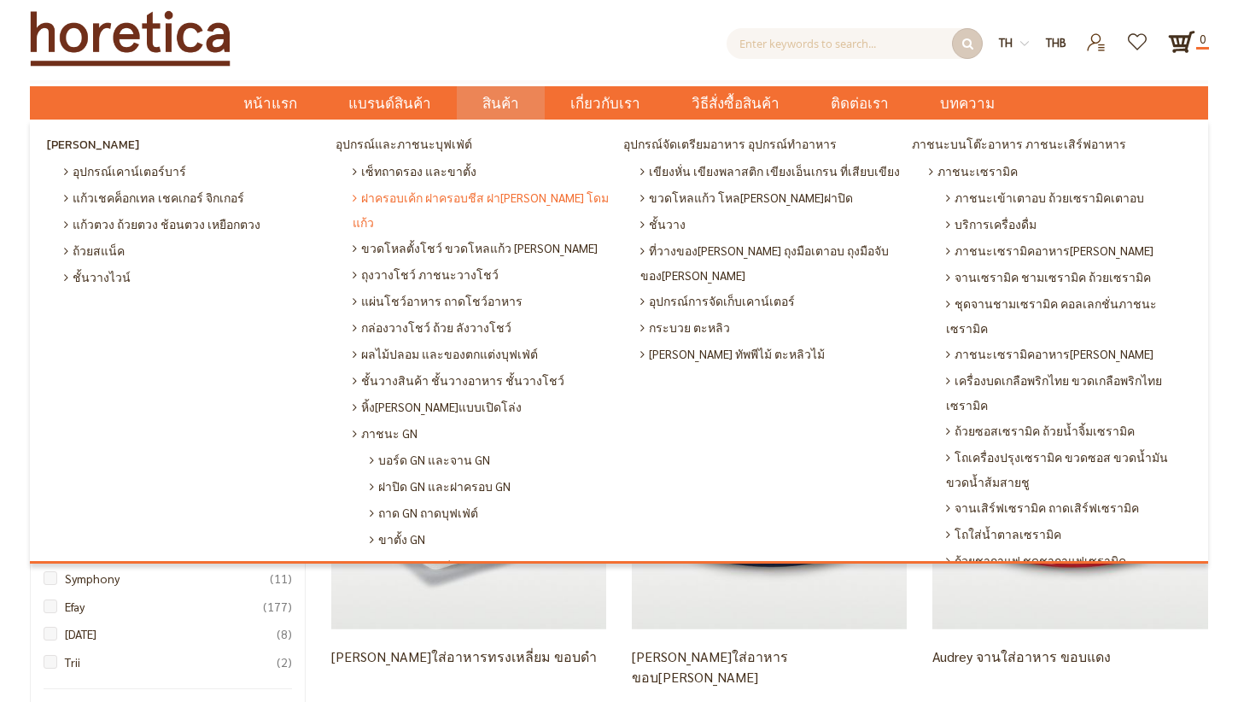
drag, startPoint x: 496, startPoint y: 197, endPoint x: 506, endPoint y: 198, distance: 10.3
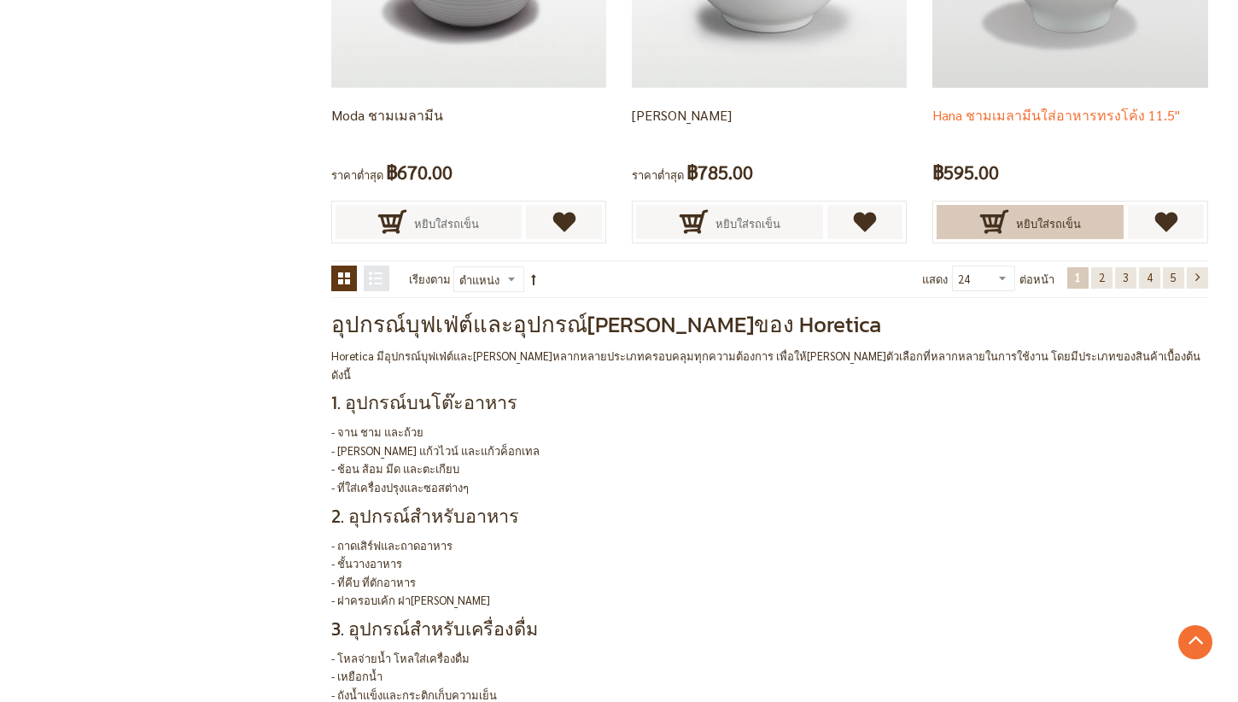
scroll to position [3670, 0]
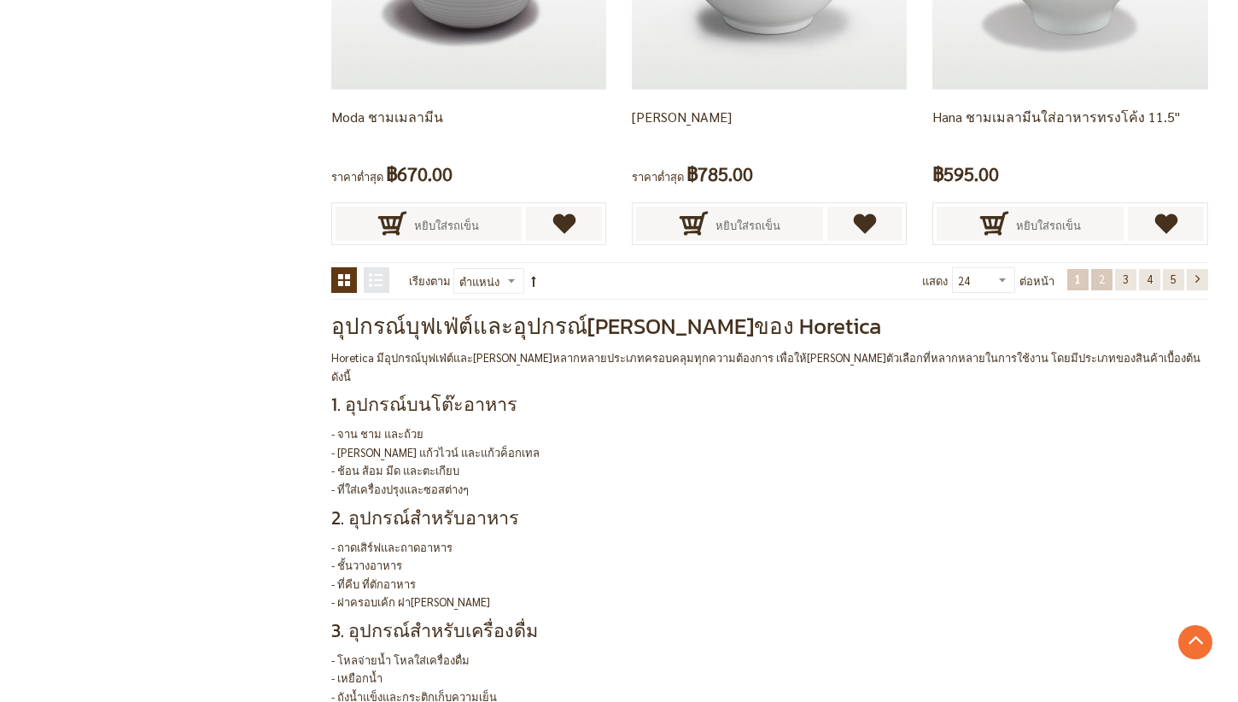
click at [1101, 277] on span "2" at bounding box center [1102, 278] width 6 height 15
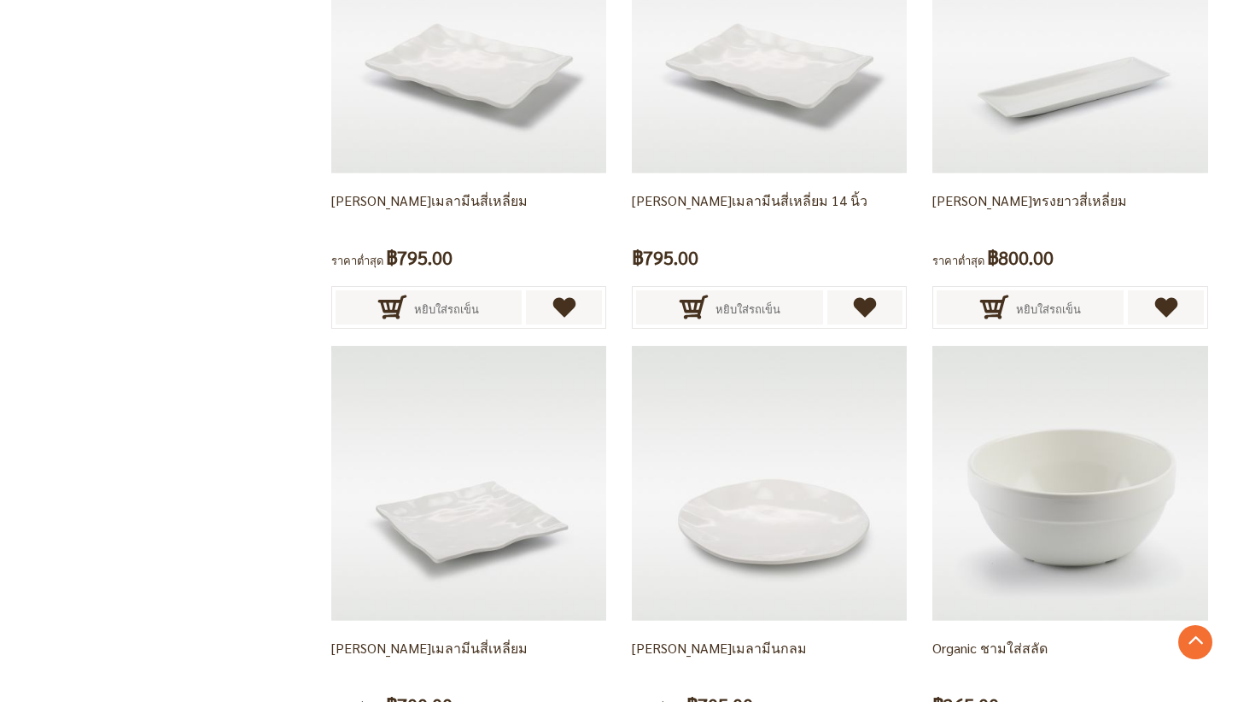
scroll to position [3462, 0]
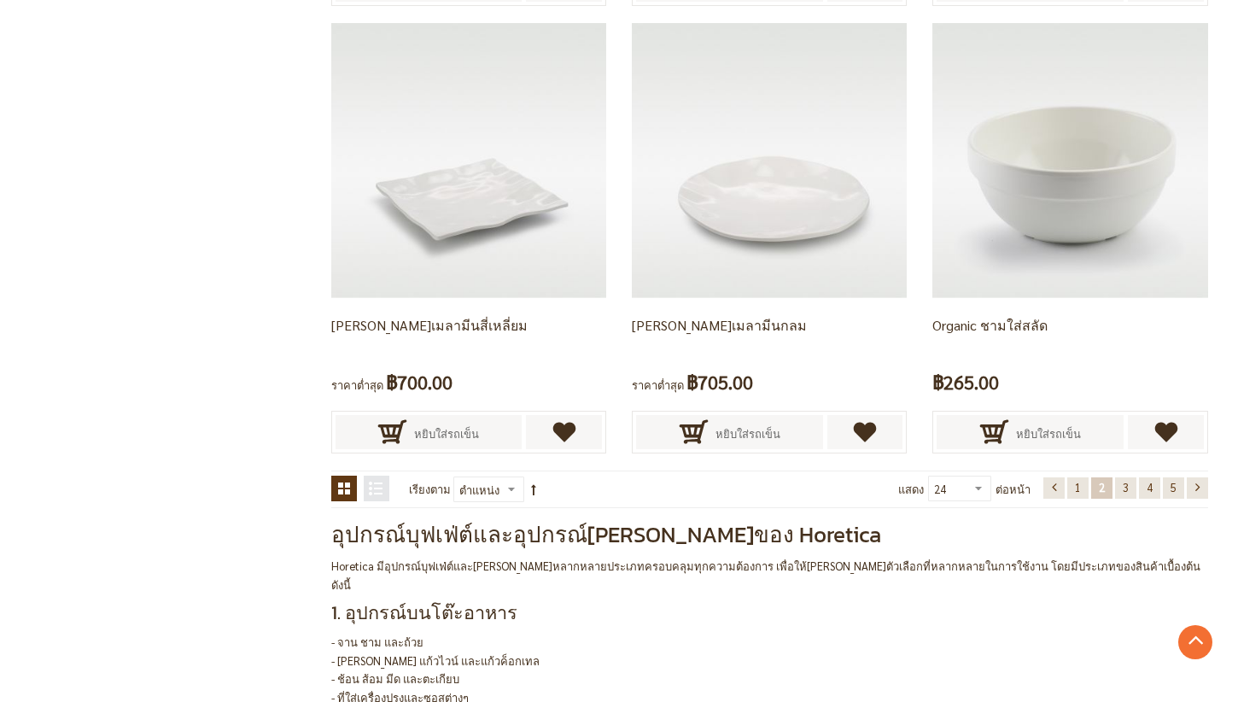
click at [1100, 488] on span "2" at bounding box center [1102, 487] width 6 height 15
click at [1127, 488] on span "3" at bounding box center [1125, 487] width 6 height 15
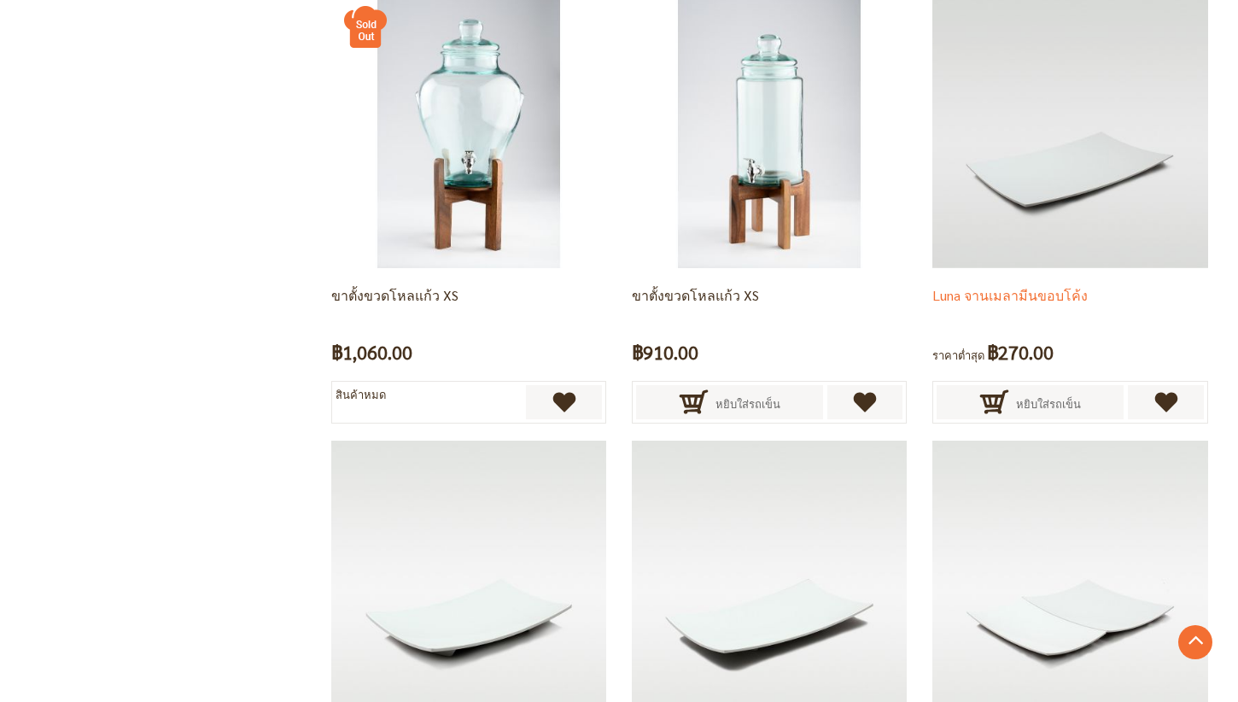
scroll to position [3377, 0]
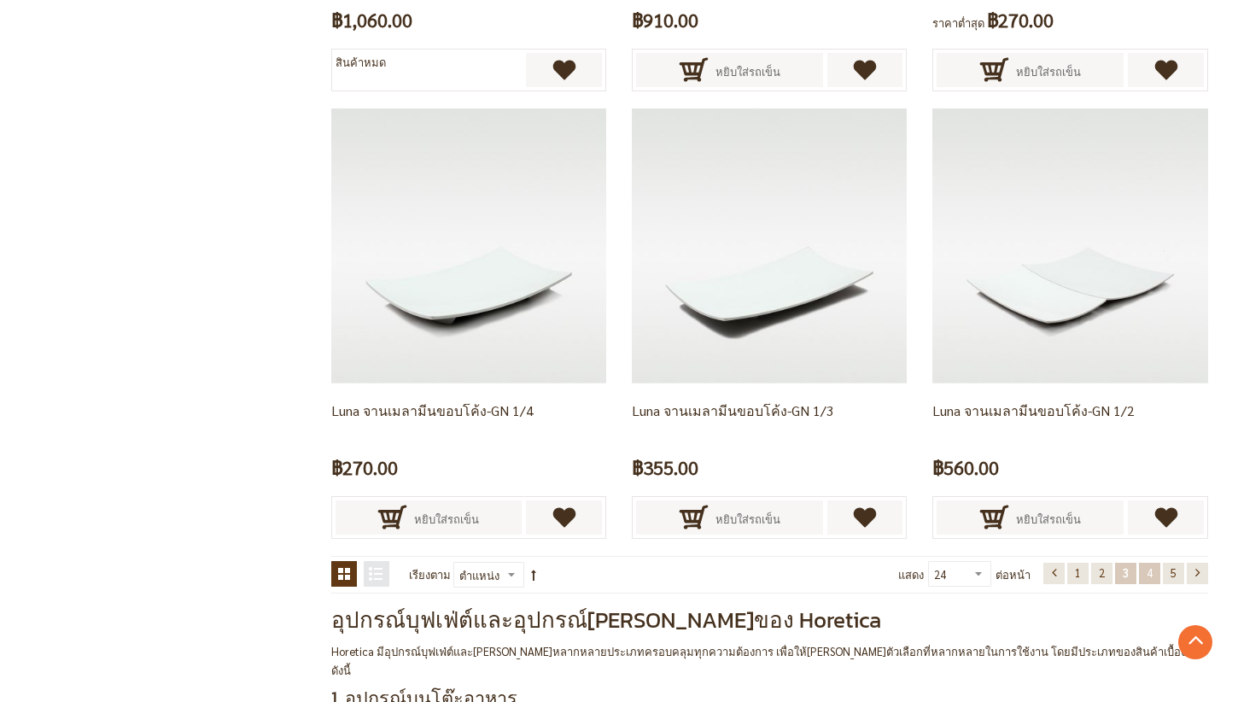
click at [1149, 575] on span "4" at bounding box center [1149, 572] width 6 height 15
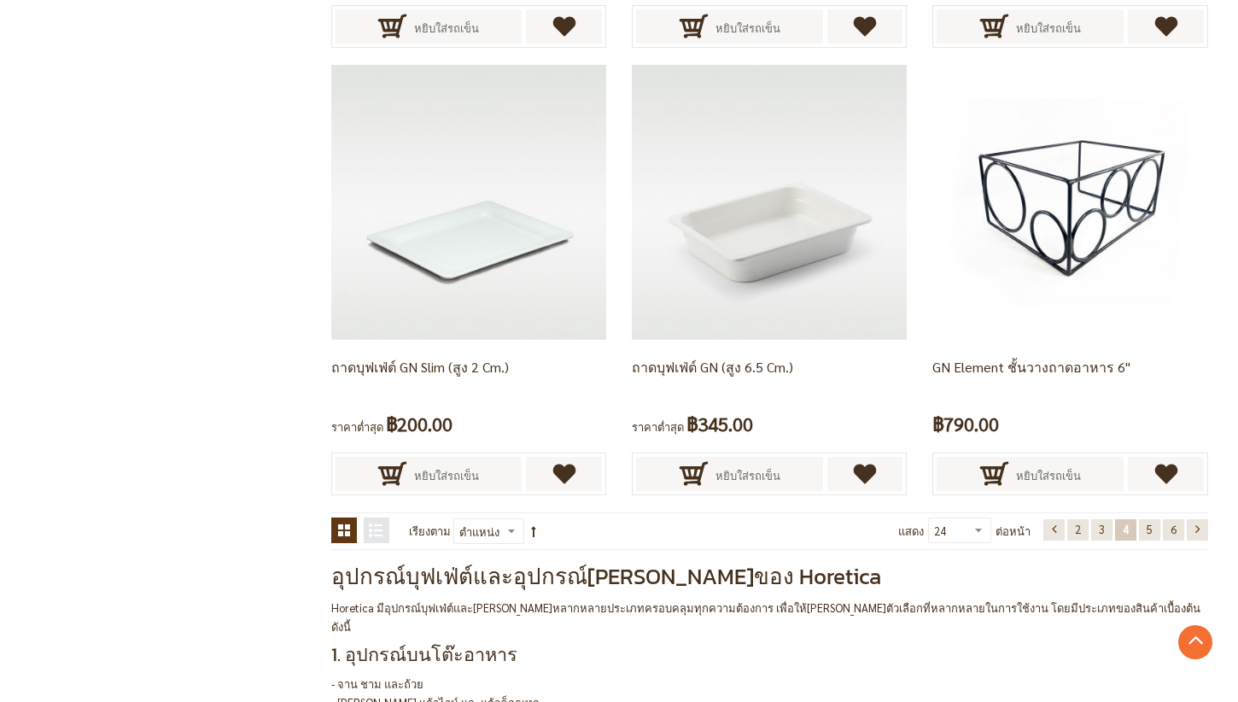
scroll to position [3462, 0]
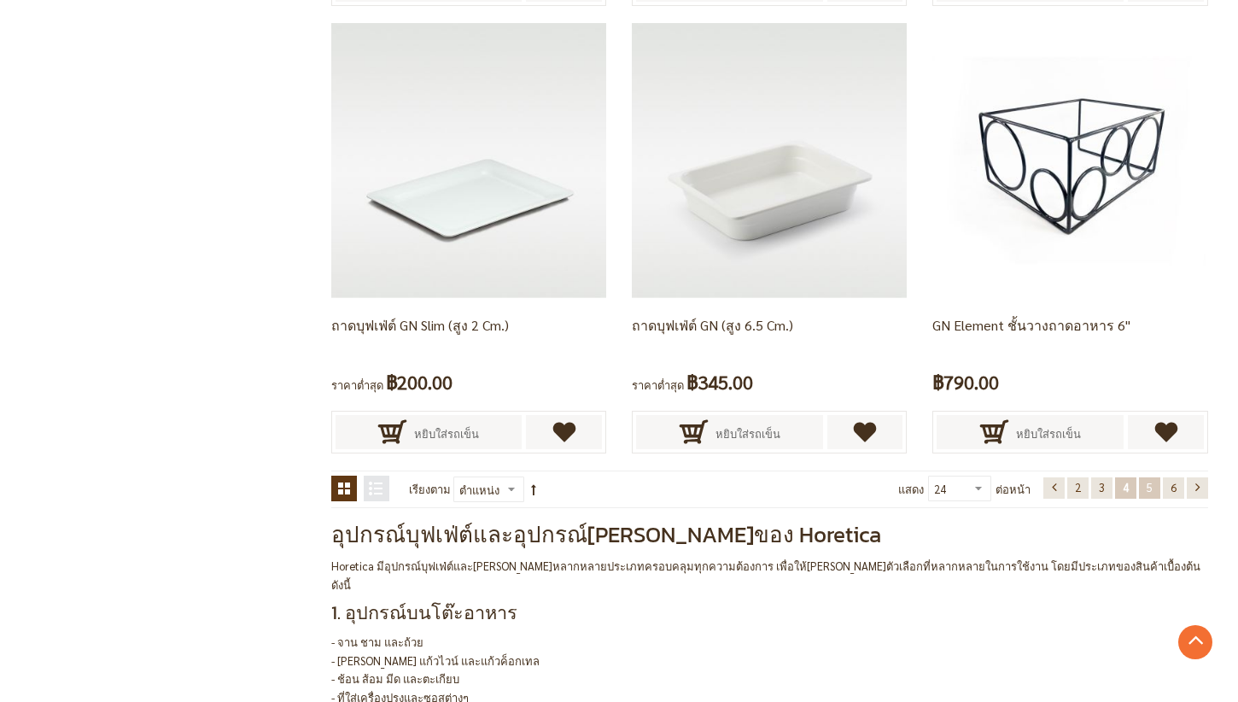
click at [1152, 488] on link "หน้า 5" at bounding box center [1149, 487] width 21 height 21
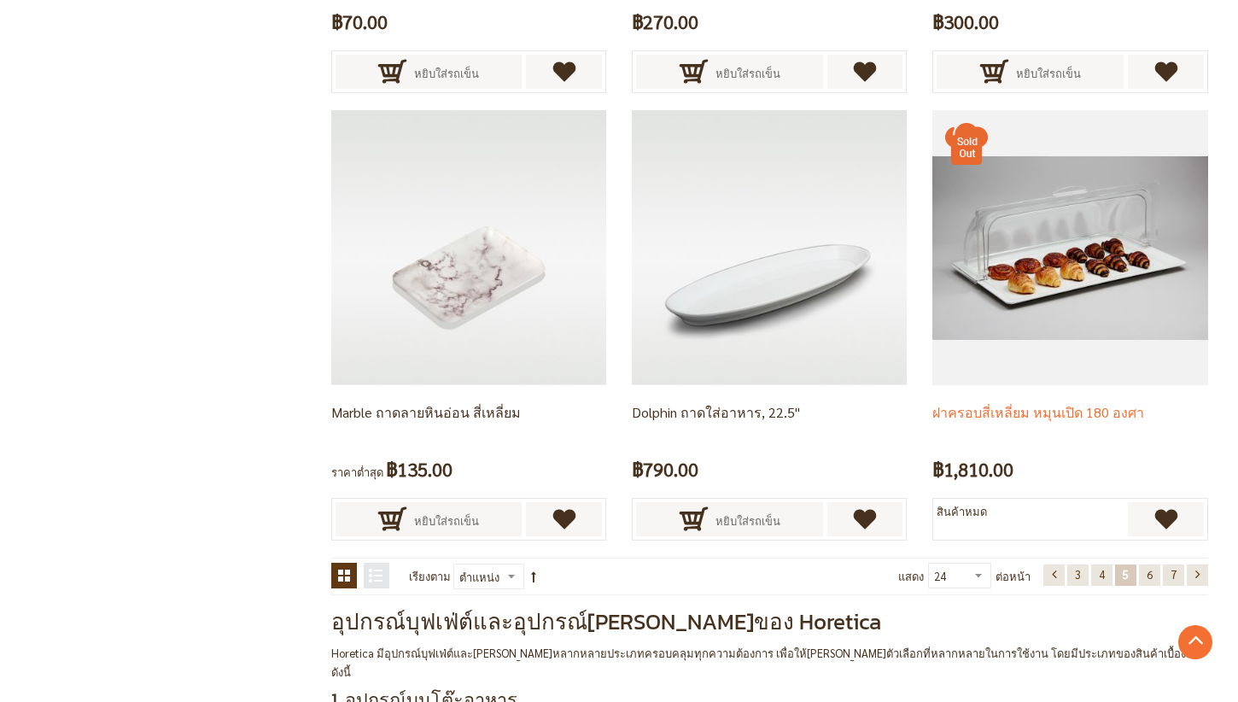
scroll to position [3377, 0]
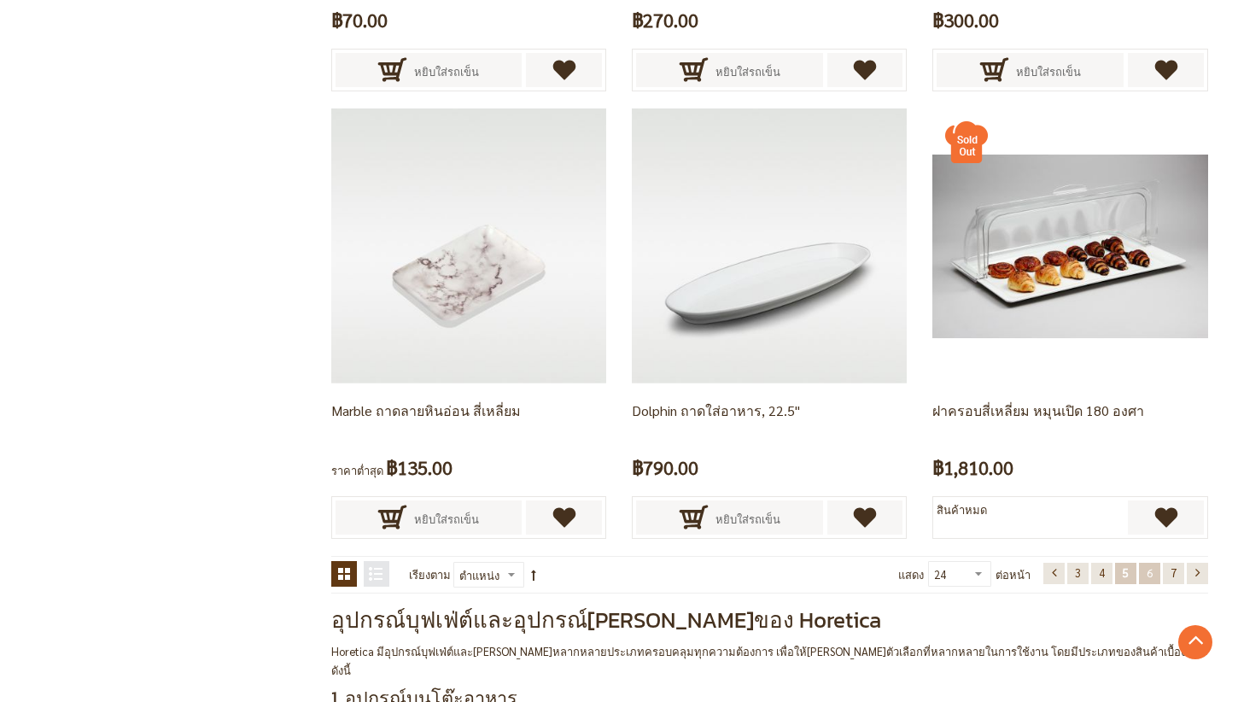
click at [1147, 576] on span "6" at bounding box center [1149, 572] width 6 height 15
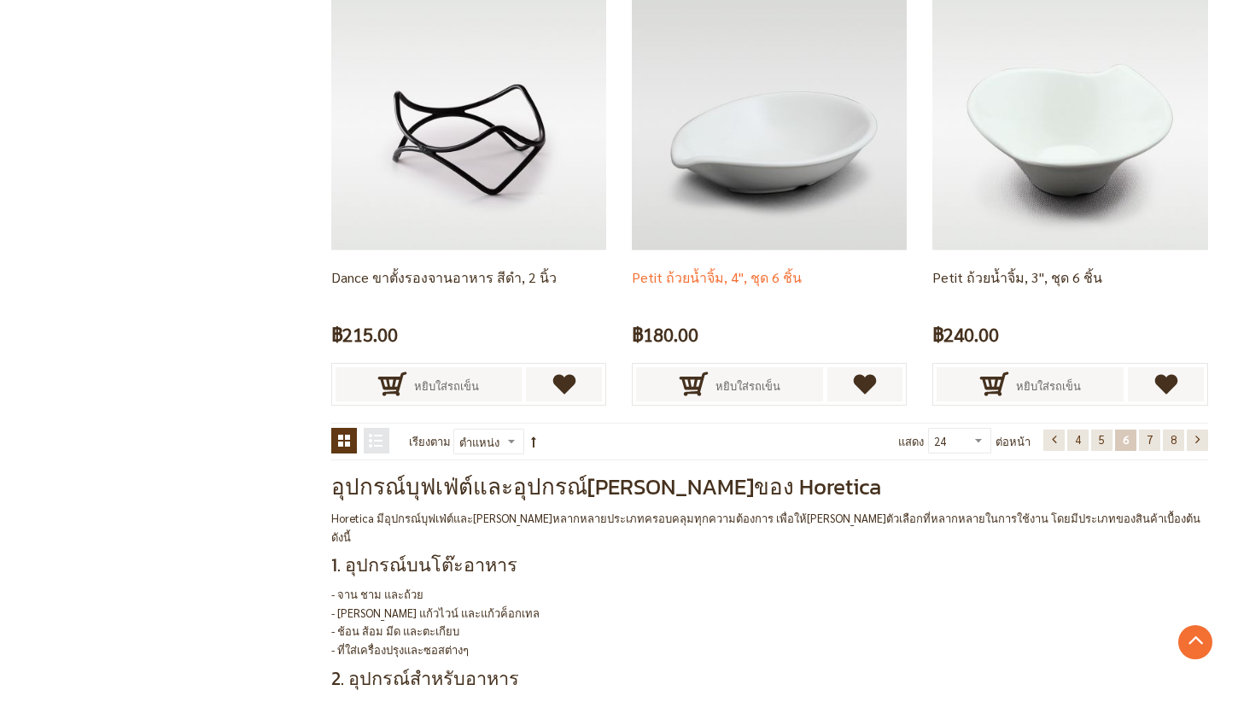
scroll to position [3718, 0]
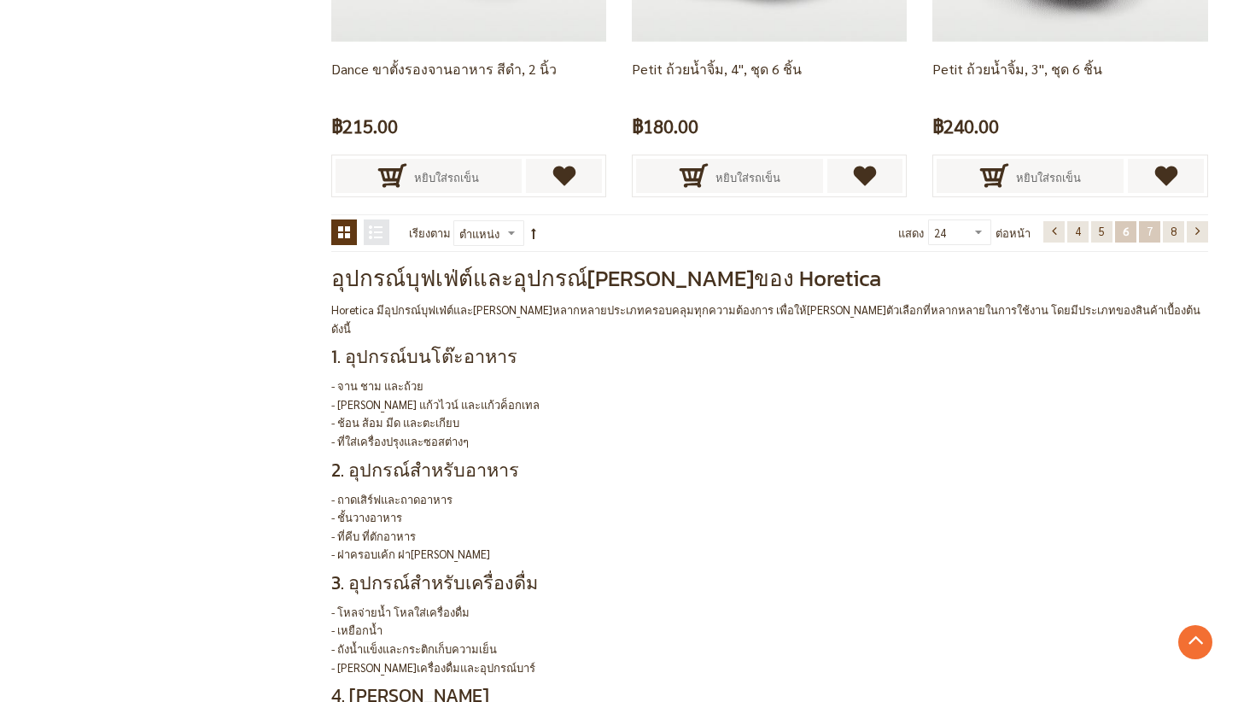
click at [1147, 236] on span "7" at bounding box center [1149, 231] width 6 height 15
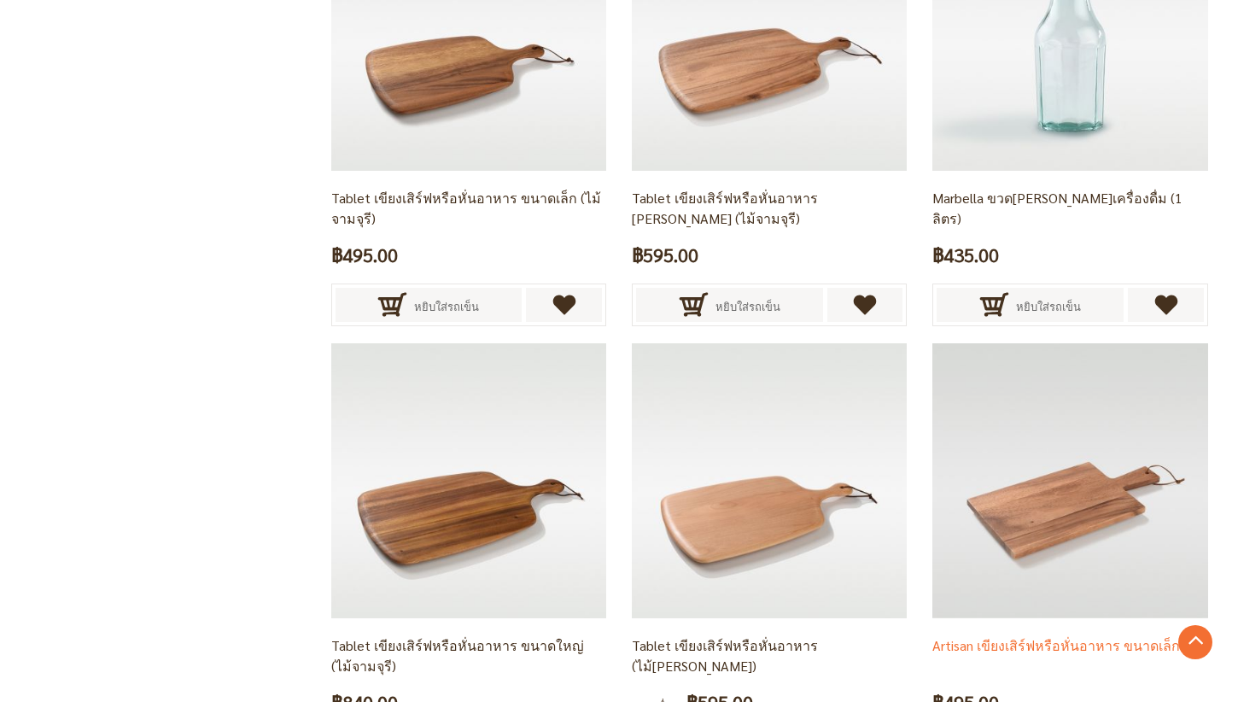
scroll to position [3473, 0]
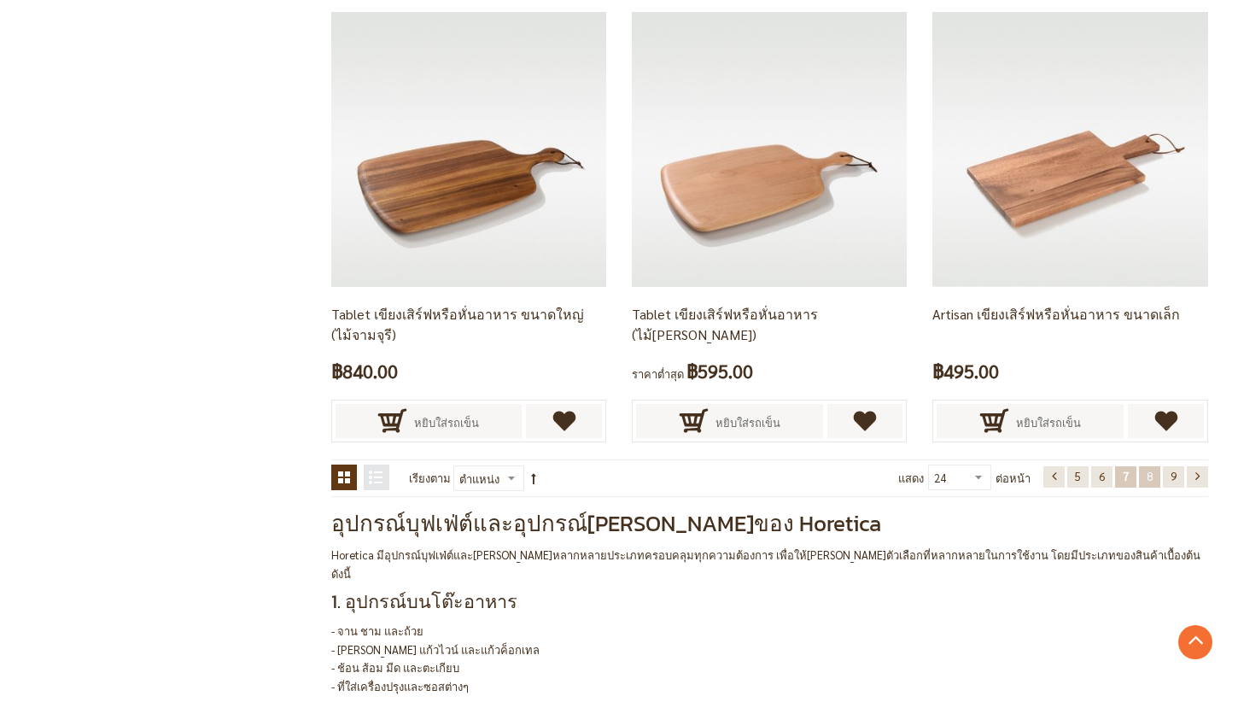
click at [1151, 481] on span "8" at bounding box center [1149, 476] width 6 height 15
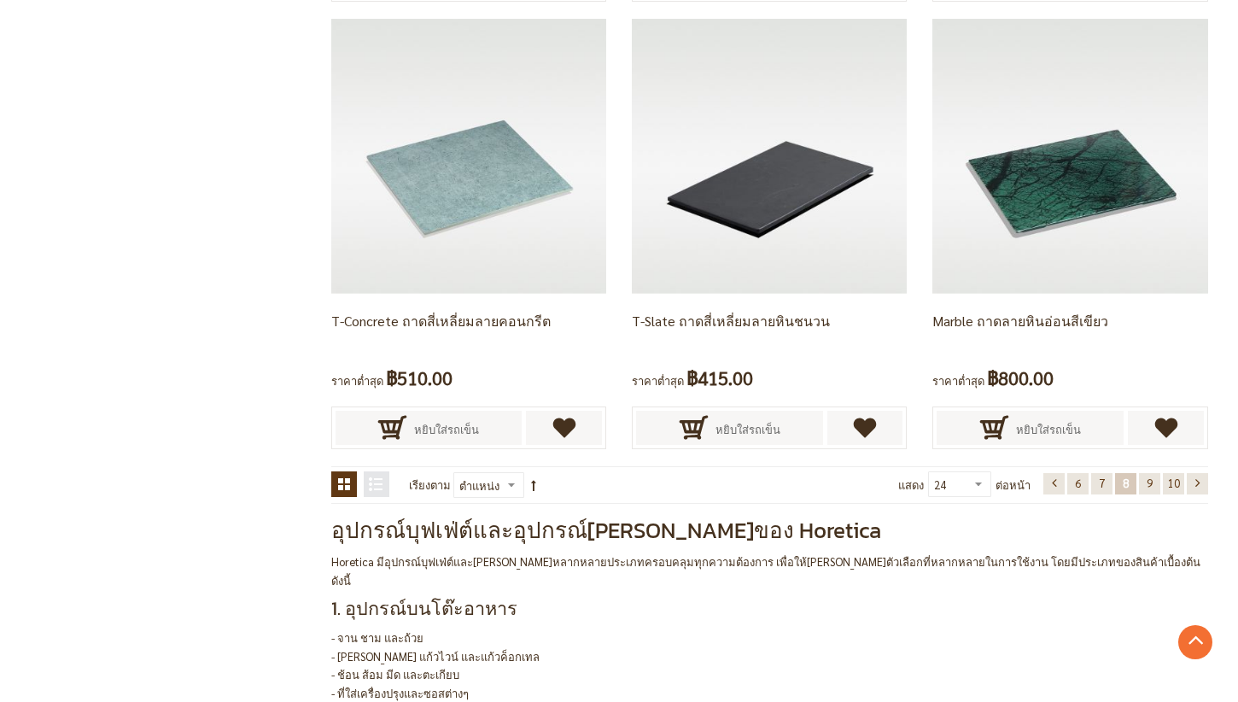
scroll to position [3633, 0]
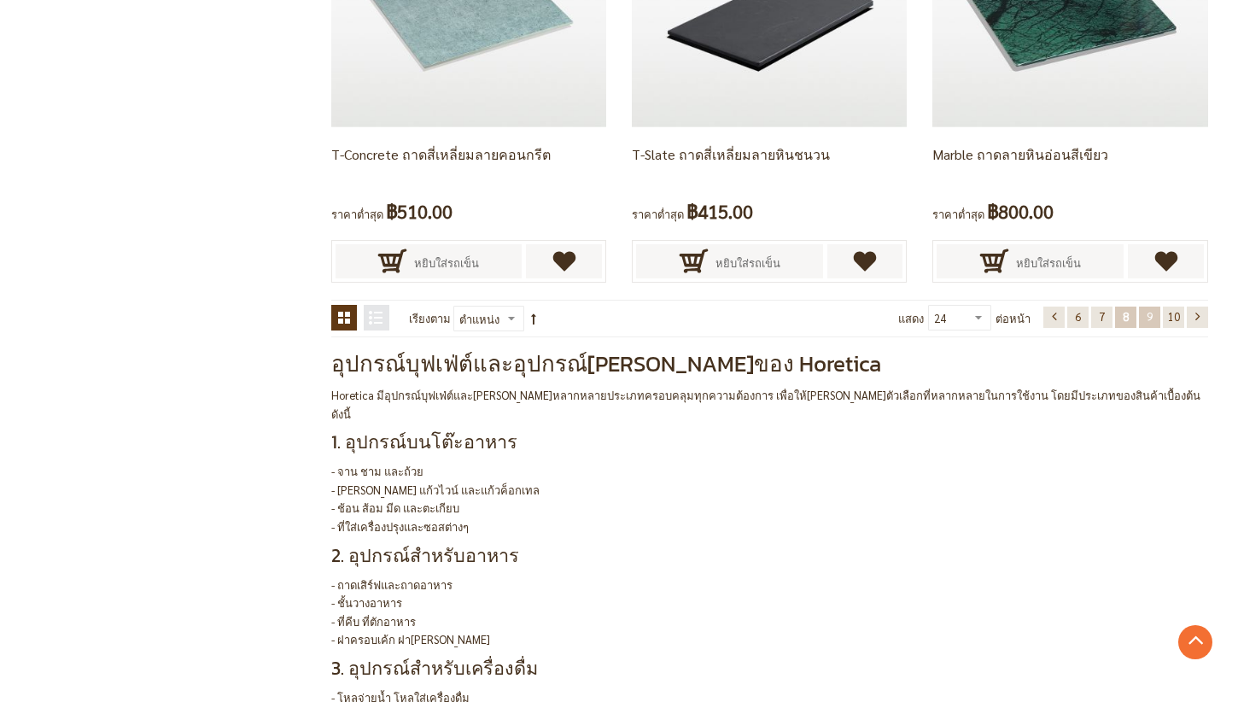
click at [1151, 314] on span "9" at bounding box center [1149, 316] width 6 height 15
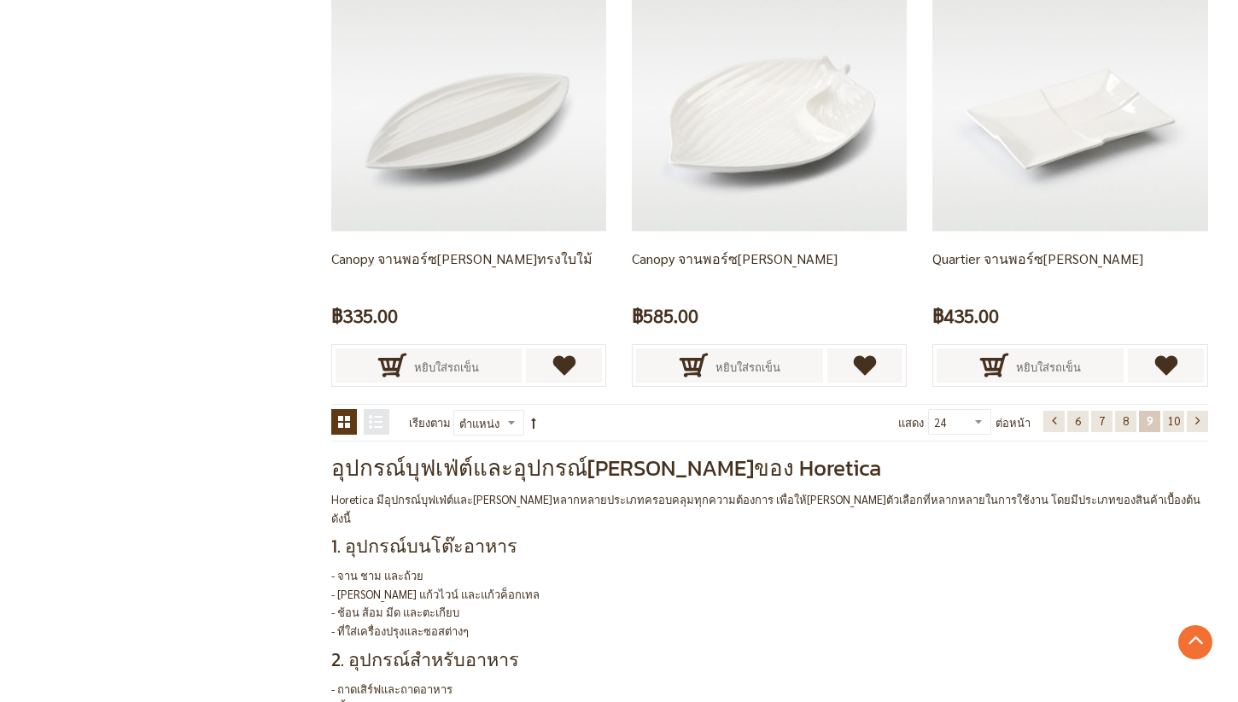
scroll to position [3803, 0]
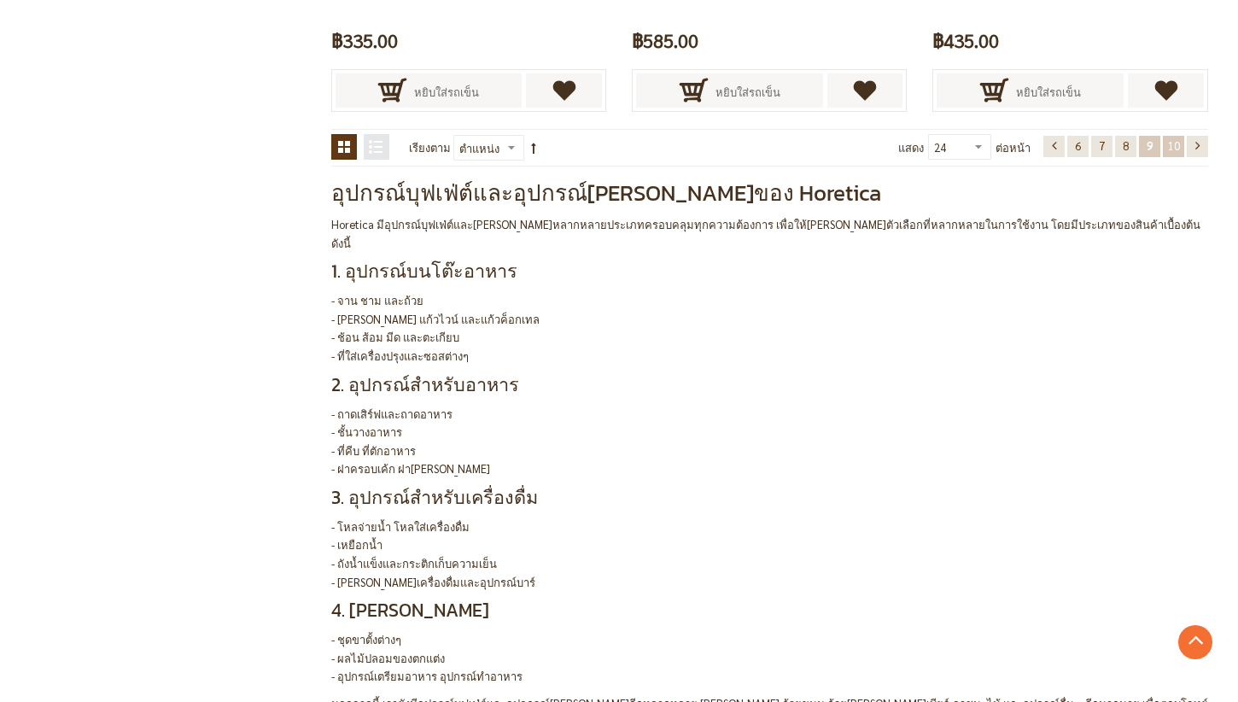
click at [1178, 149] on span "10" at bounding box center [1174, 145] width 12 height 15
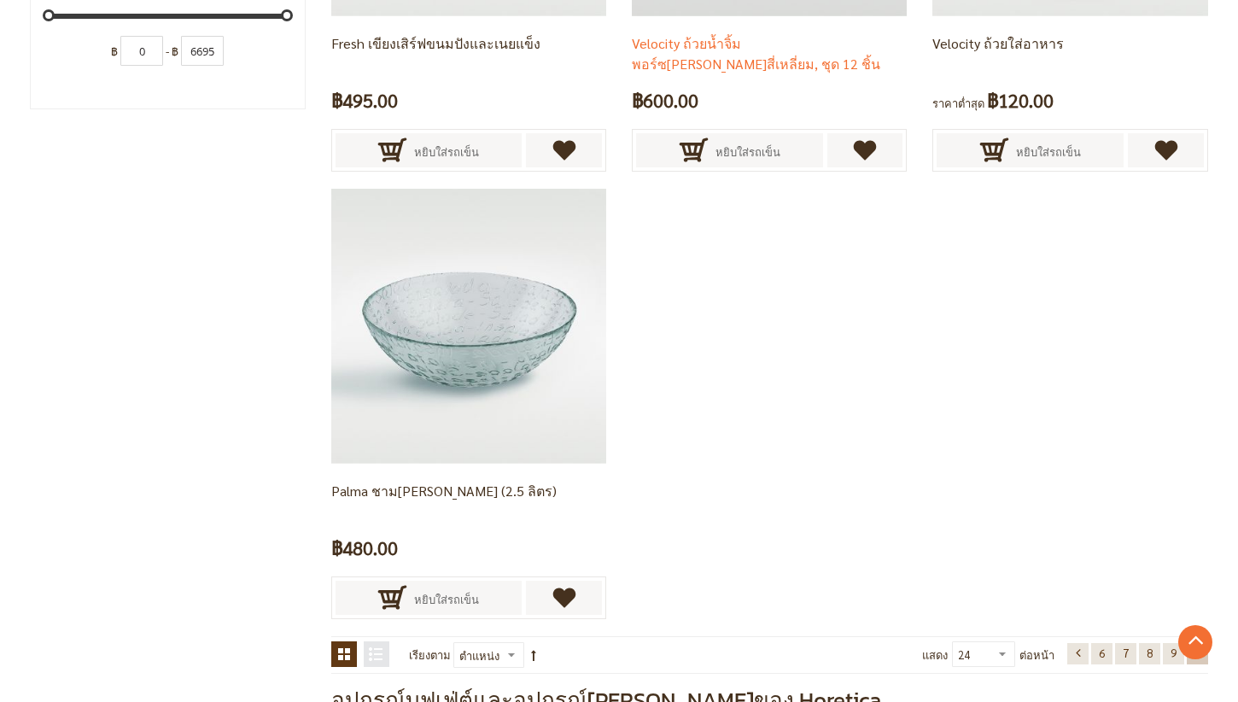
scroll to position [1926, 0]
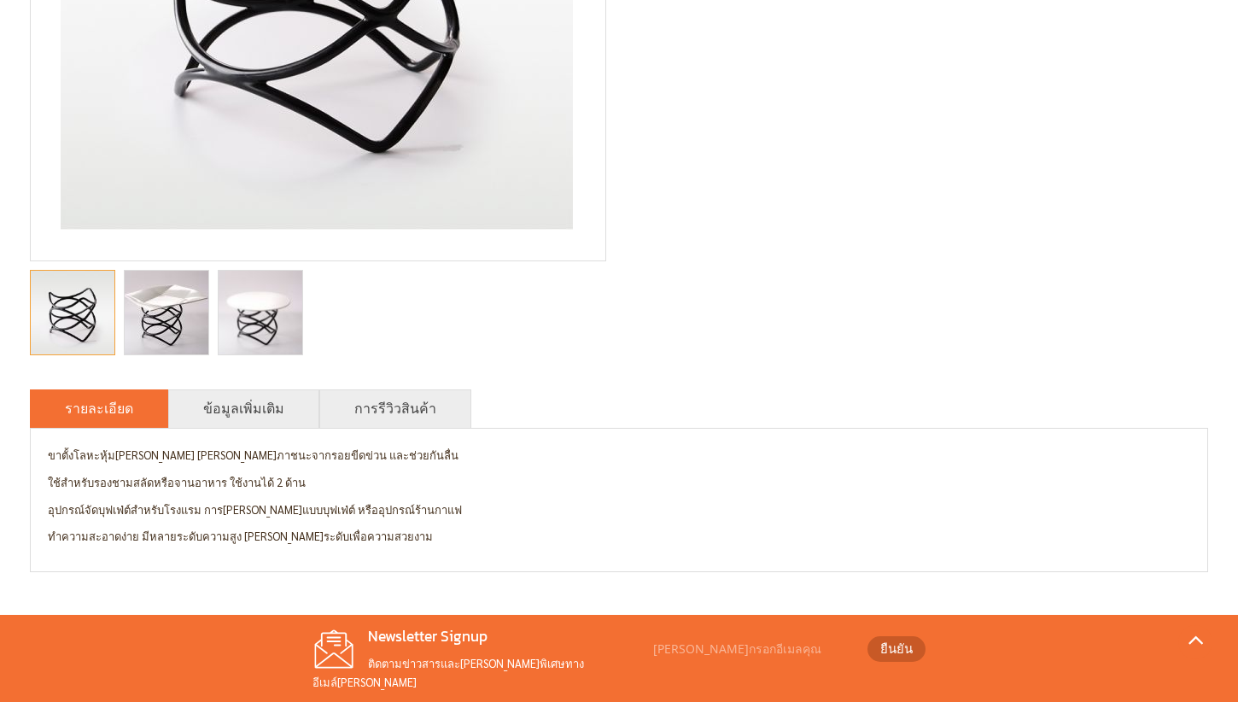
scroll to position [512, 0]
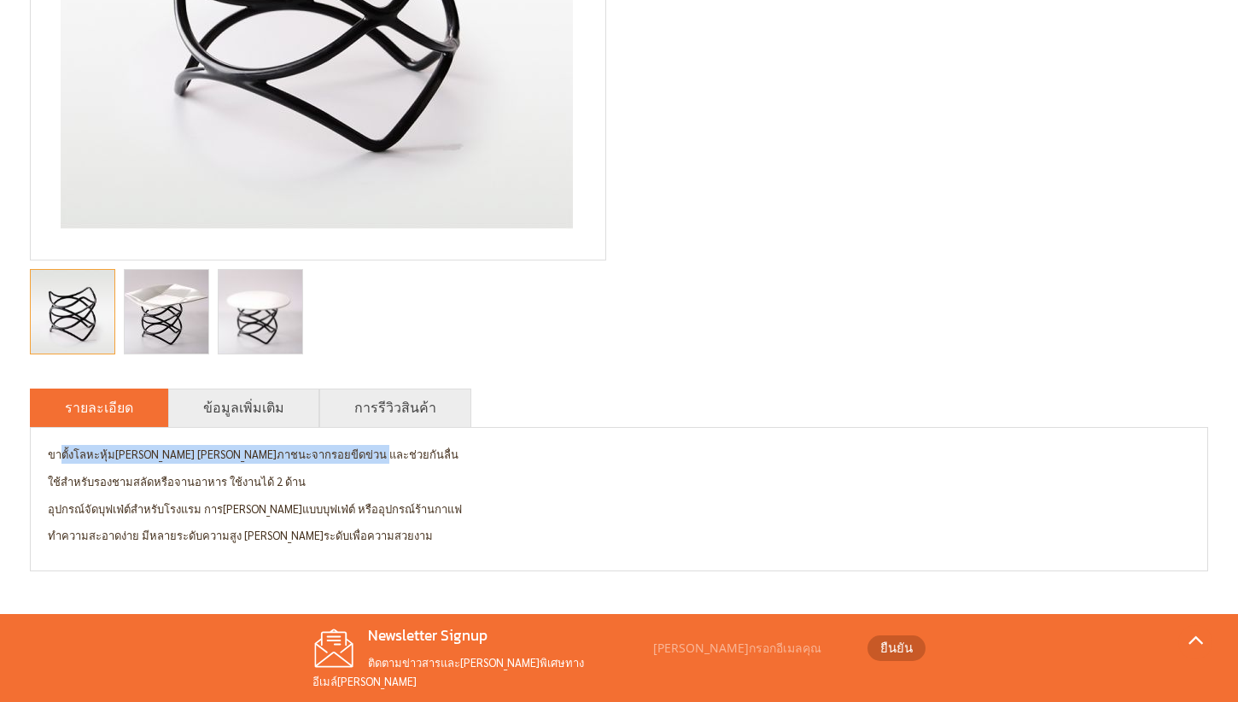
drag, startPoint x: 60, startPoint y: 452, endPoint x: 373, endPoint y: 463, distance: 313.4
click at [373, 463] on p "ขาตั้งโลหะหุ้มพีวีซี ปกป้องภาชนะจากรอยขีดข่วน และช่วยกันลื่น" at bounding box center [619, 454] width 1142 height 19
click at [600, 410] on div "รายละเอียด ข้อมูลเพิ่มเติม การรีวิวสินค้า ขาตั้งโลหะหุ้มพีวีซี ปกป้องภาชนะจากรอ…" at bounding box center [619, 479] width 1178 height 182
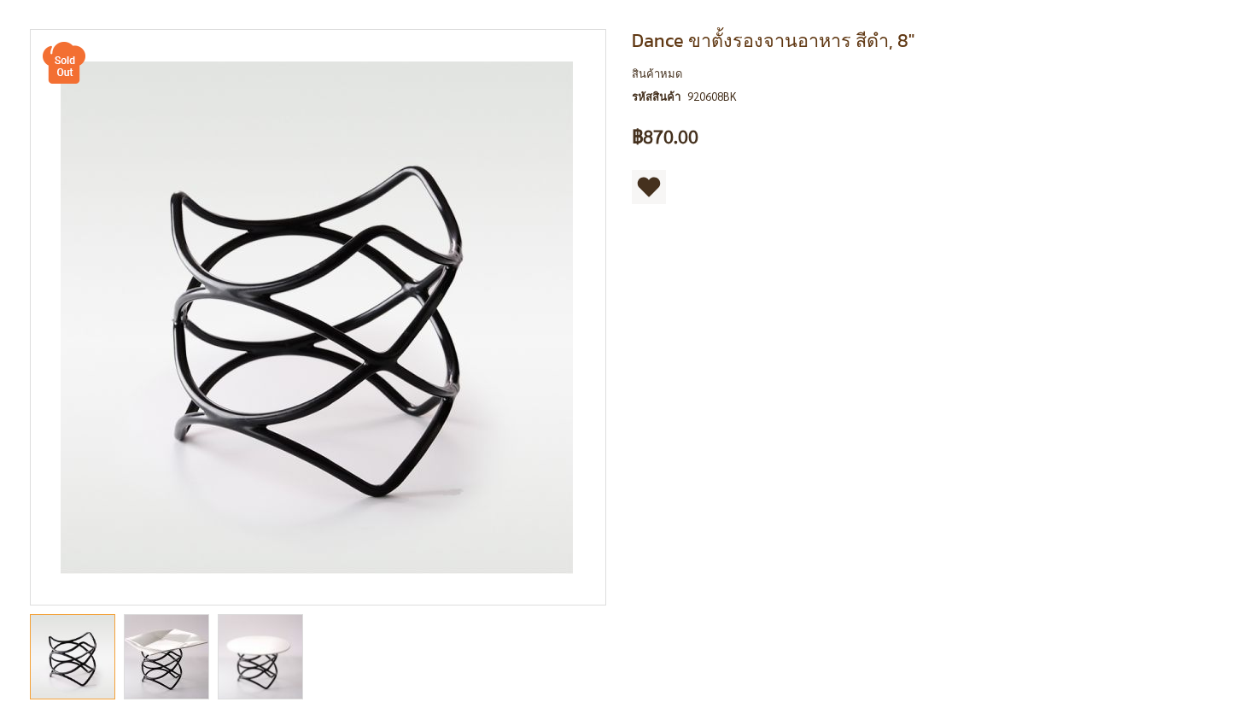
scroll to position [171, 0]
